Goal: Task Accomplishment & Management: Complete application form

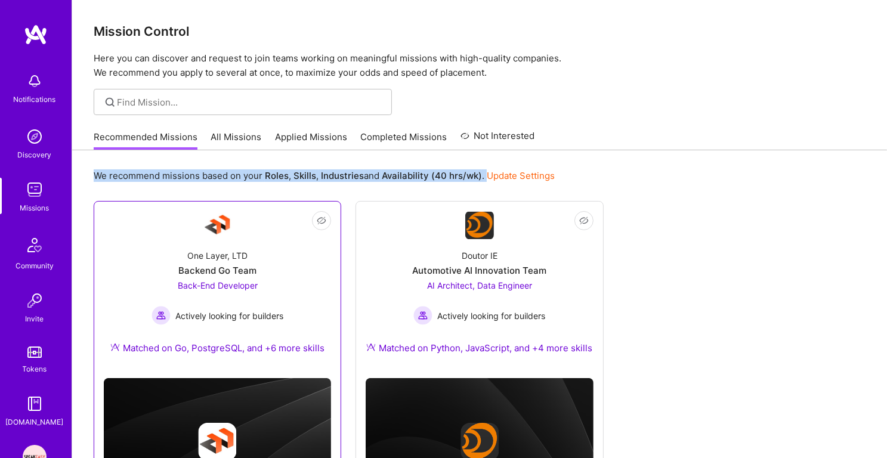
click at [225, 276] on div "Backend Go Team" at bounding box center [217, 270] width 78 height 13
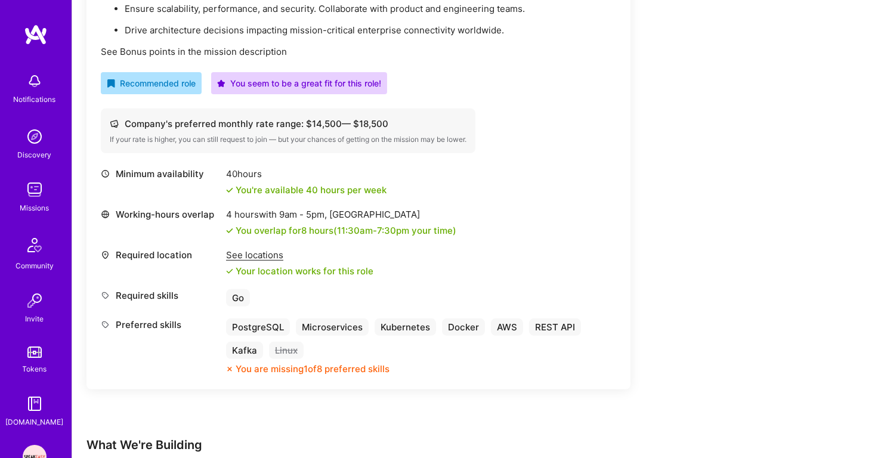
scroll to position [469, 0]
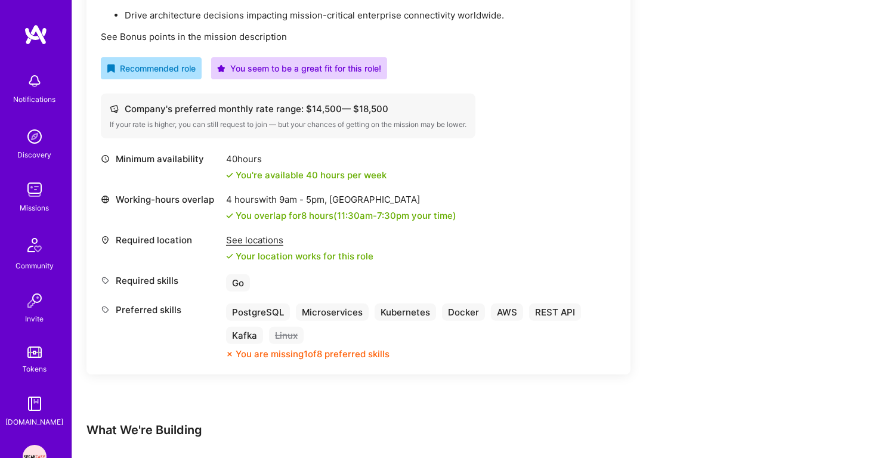
click at [238, 281] on div "Go" at bounding box center [238, 282] width 24 height 17
click at [278, 120] on div "If your rate is higher, you can still request to join — but your chances of get…" at bounding box center [288, 125] width 357 height 10
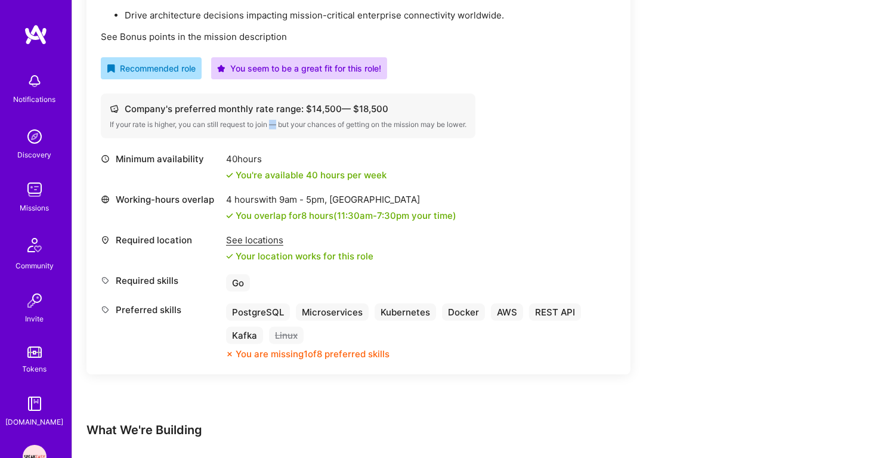
click at [278, 120] on div "If your rate is higher, you can still request to join — but your chances of get…" at bounding box center [288, 125] width 357 height 10
click at [284, 89] on div "Back-End Developer Open role Request to join Refer a peer Description Strong kn…" at bounding box center [358, 105] width 544 height 537
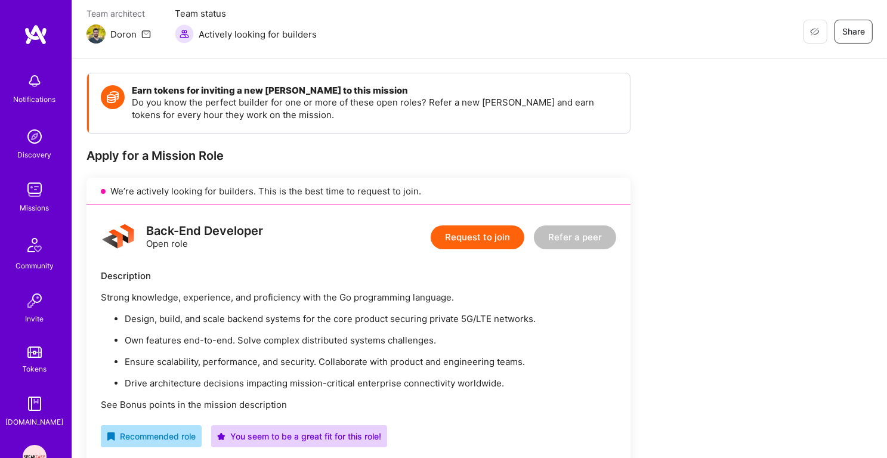
scroll to position [17, 0]
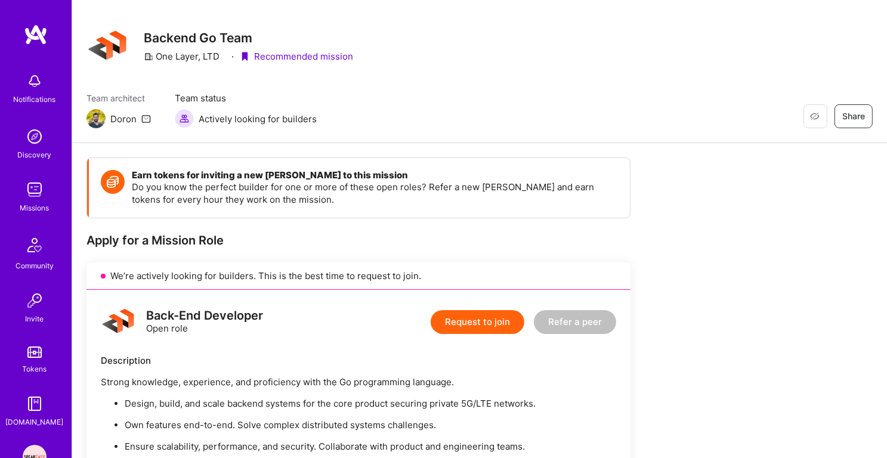
click at [468, 324] on button "Request to join" at bounding box center [478, 322] width 94 height 24
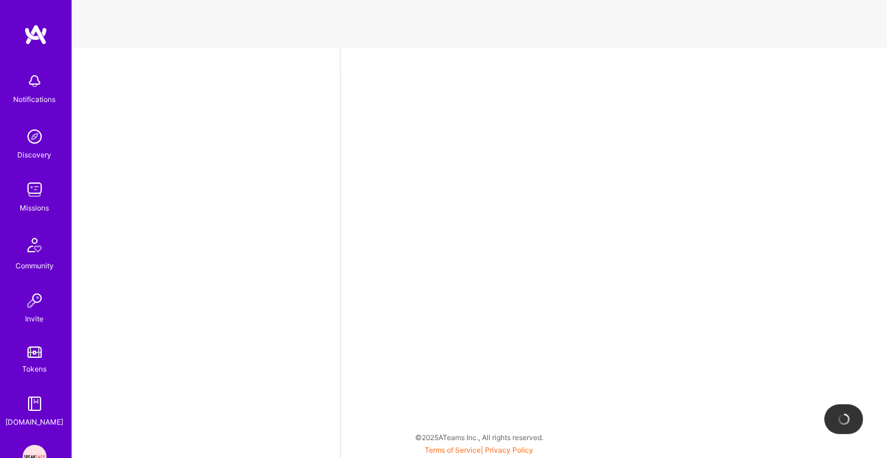
select select "IN"
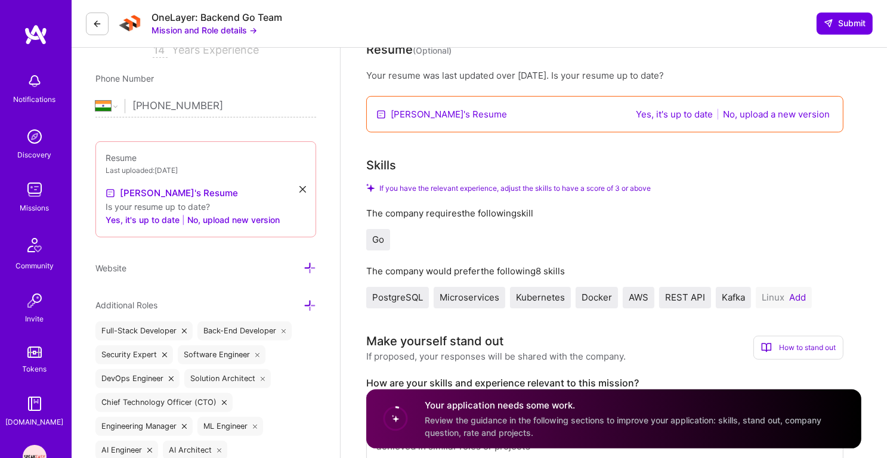
scroll to position [280, 0]
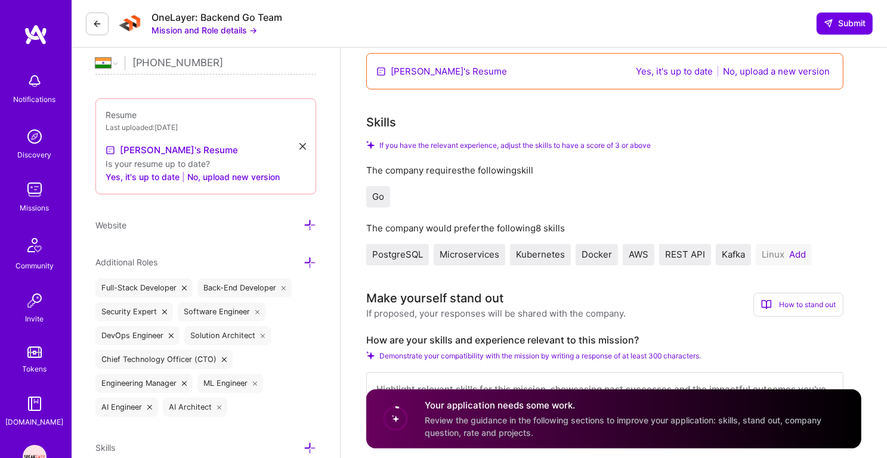
click at [790, 250] on button "Add" at bounding box center [797, 255] width 17 height 10
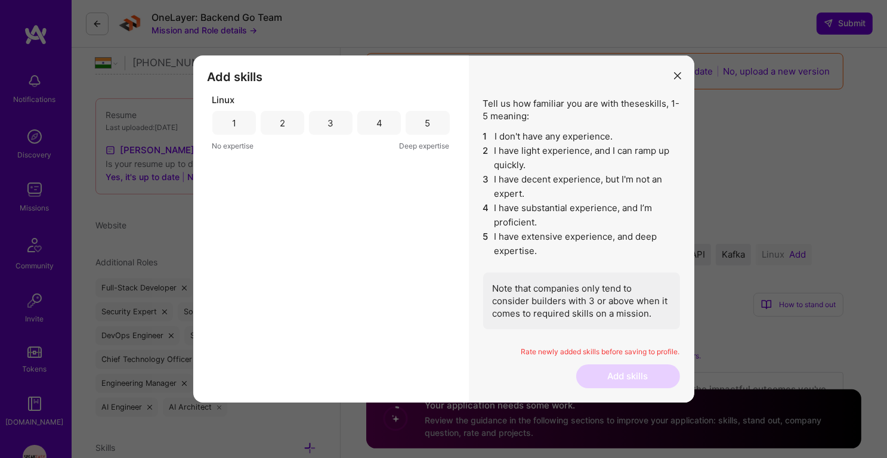
click at [372, 117] on div "4" at bounding box center [379, 123] width 44 height 24
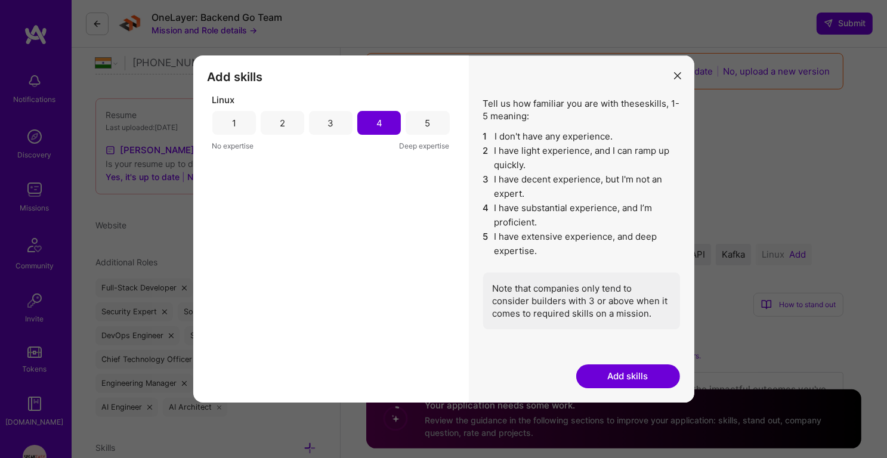
click at [640, 371] on button "Add skills" at bounding box center [628, 376] width 104 height 24
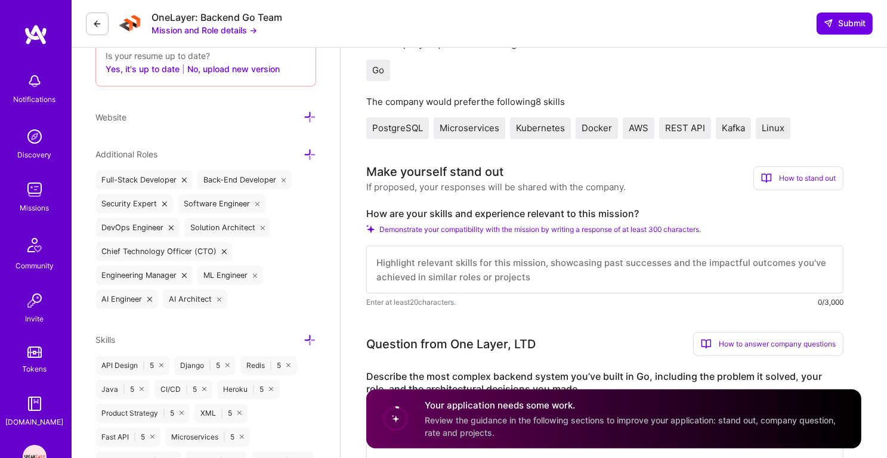
scroll to position [438, 0]
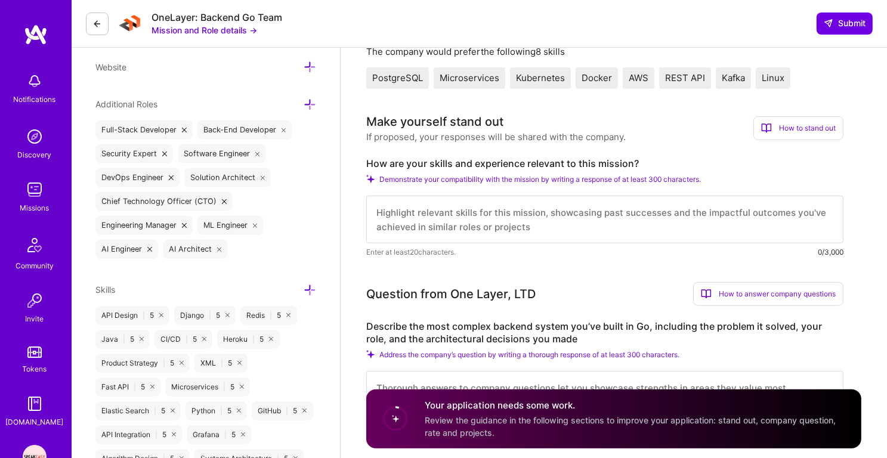
click at [574, 208] on textarea at bounding box center [604, 220] width 477 height 48
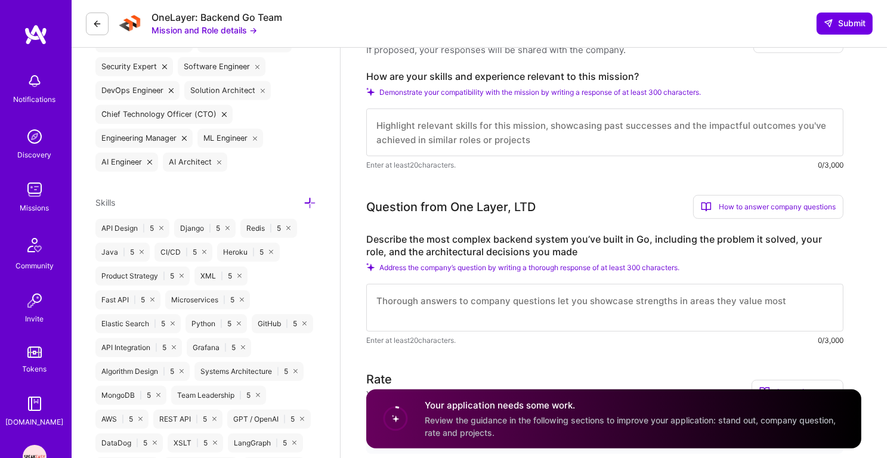
scroll to position [571, 0]
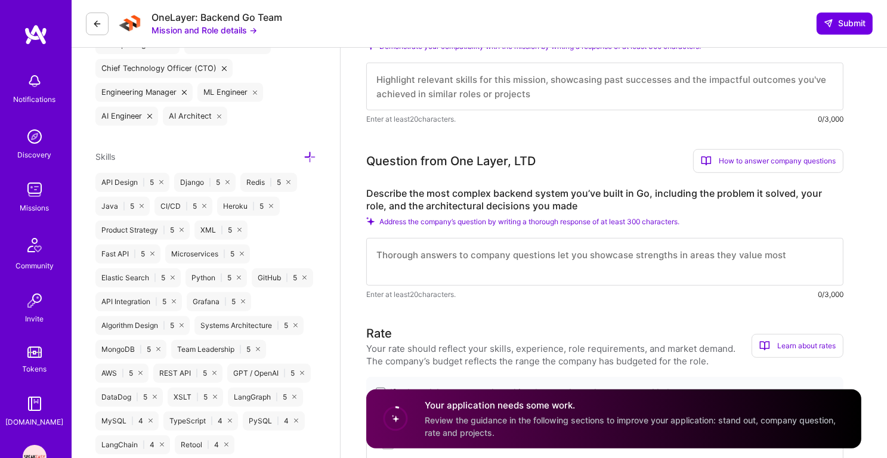
click at [33, 202] on div "Missions" at bounding box center [34, 208] width 29 height 13
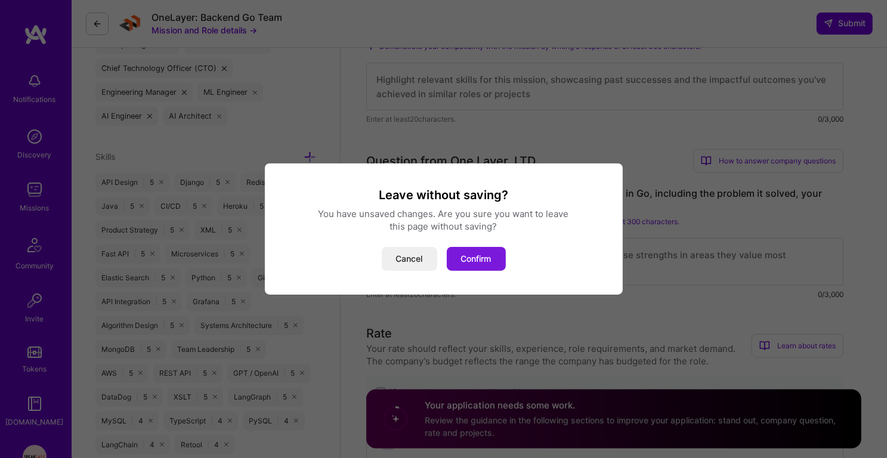
click at [481, 264] on button "Confirm" at bounding box center [476, 259] width 59 height 24
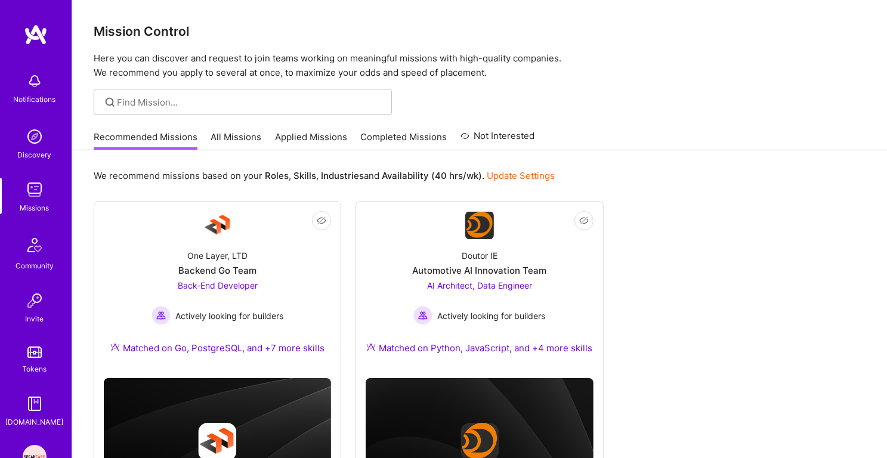
click at [258, 146] on link "All Missions" at bounding box center [236, 141] width 51 height 20
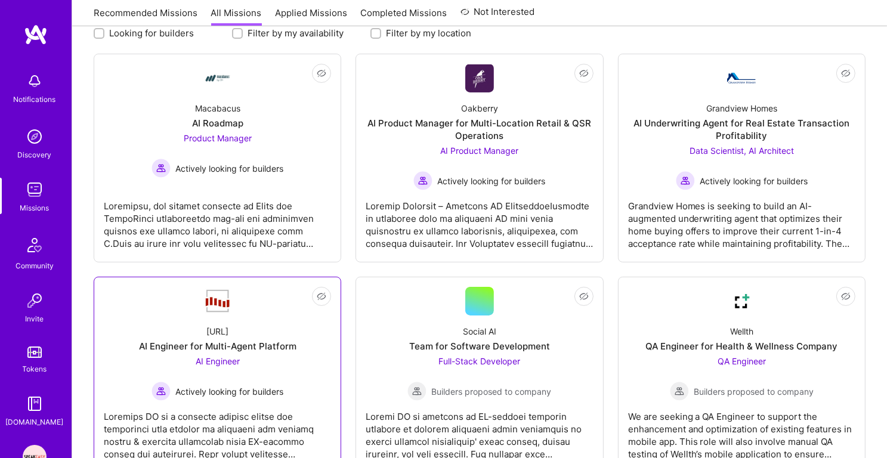
scroll to position [109, 0]
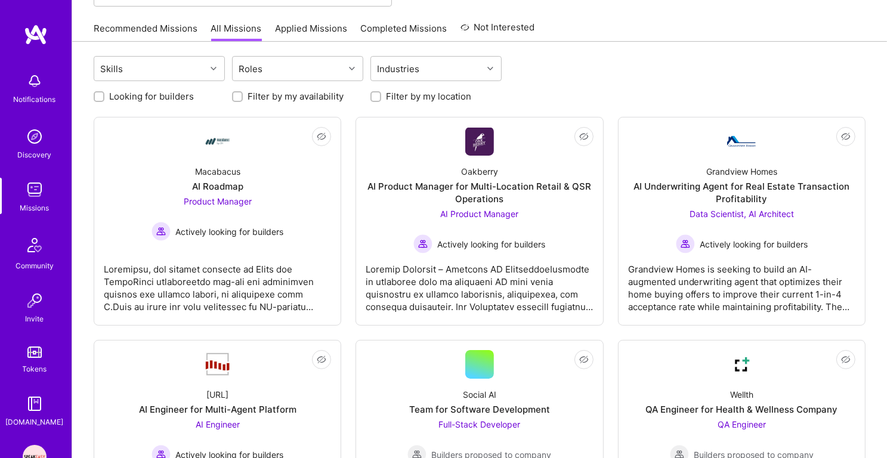
click at [24, 196] on img at bounding box center [35, 190] width 24 height 24
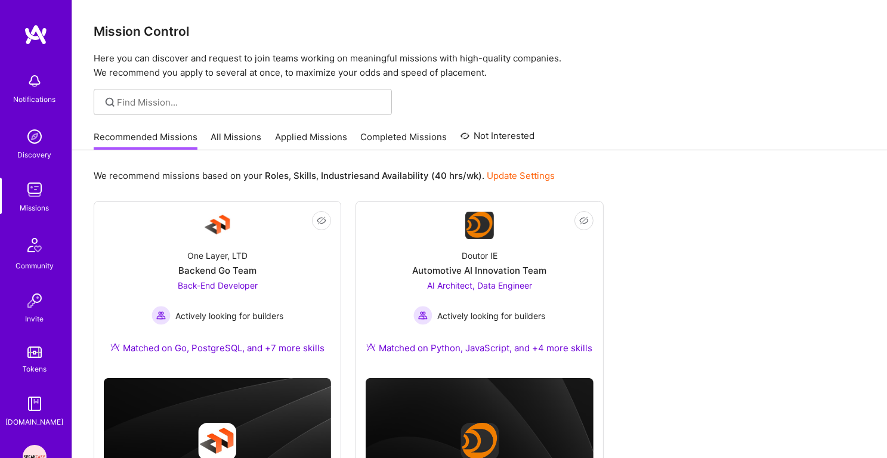
click at [325, 144] on link "Applied Missions" at bounding box center [311, 141] width 72 height 20
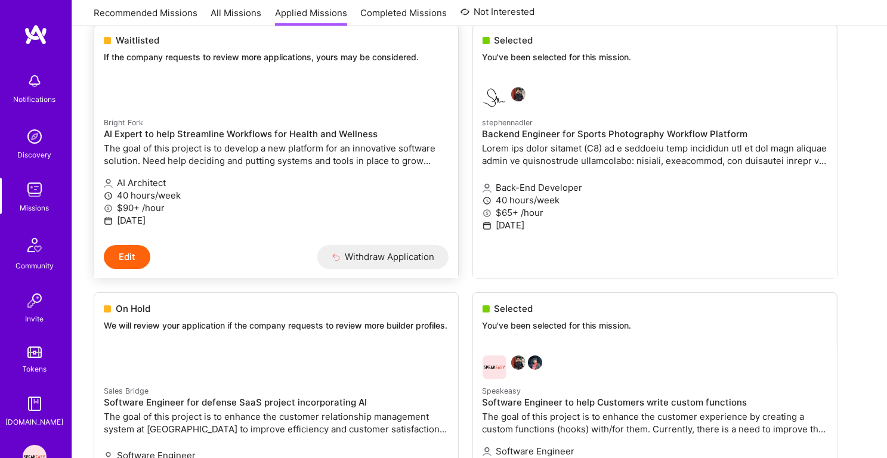
scroll to position [172, 0]
